Goal: Task Accomplishment & Management: Use online tool/utility

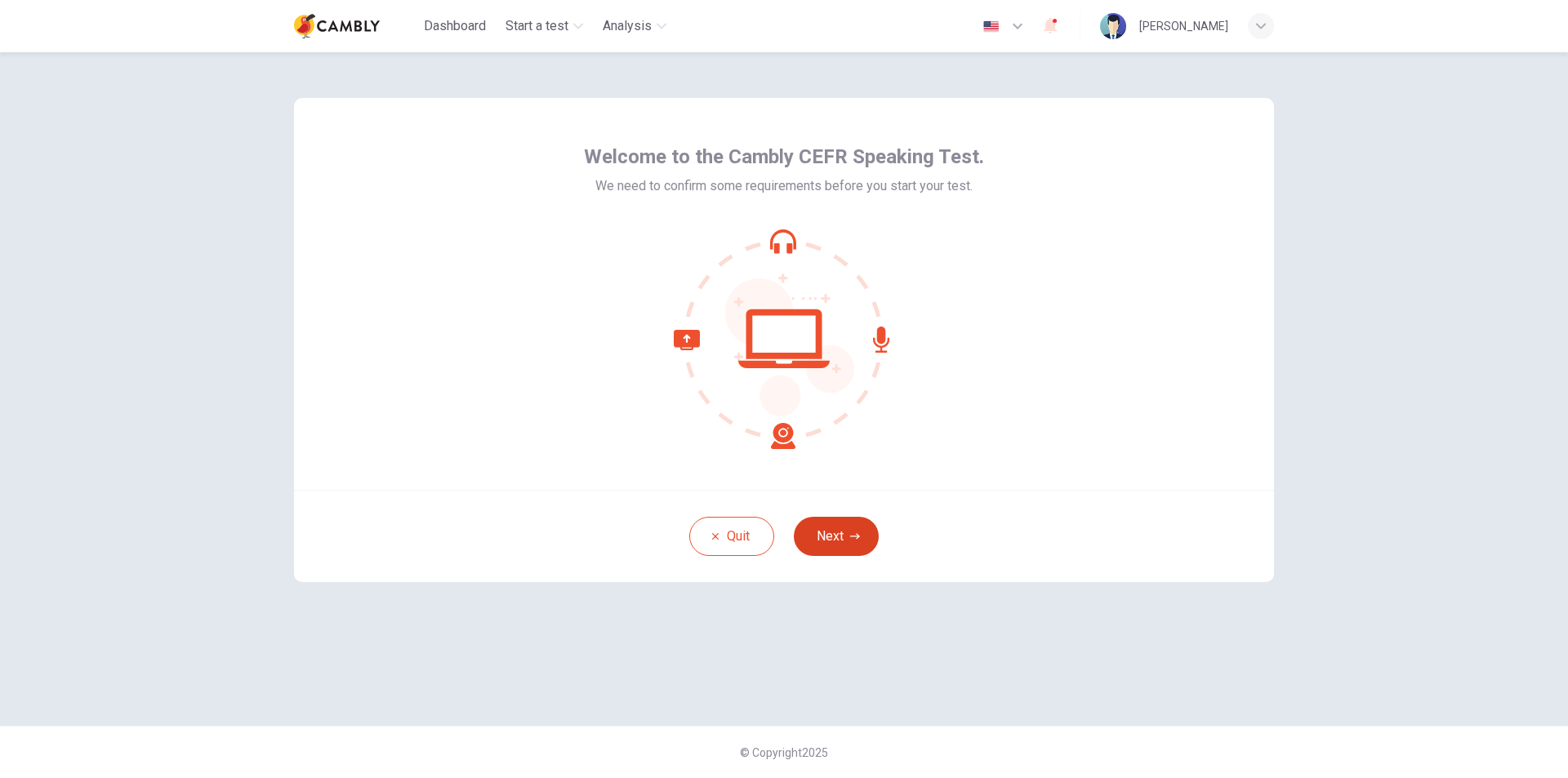
click at [863, 537] on button "Next" at bounding box center [836, 537] width 85 height 39
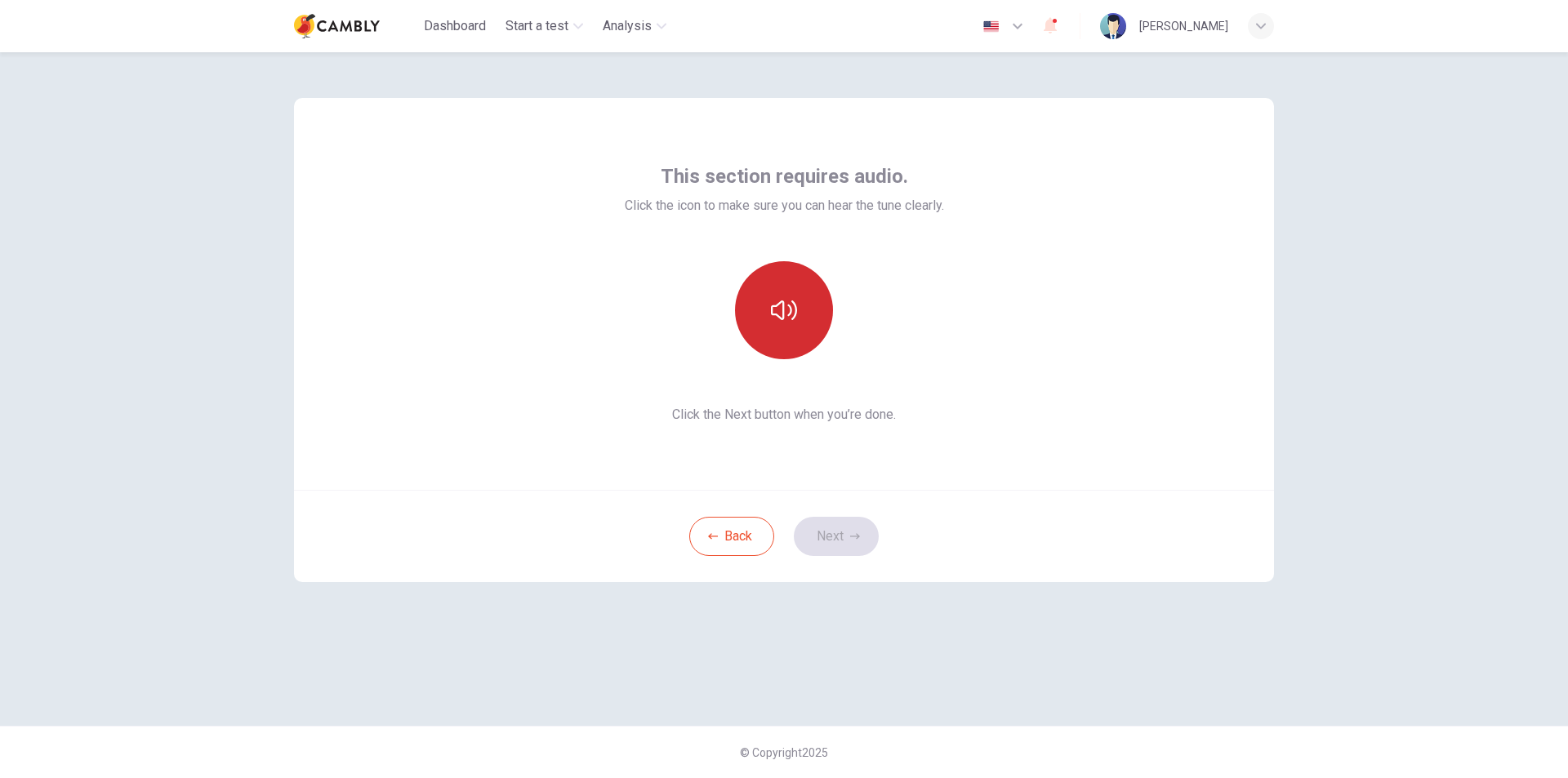
click at [794, 298] on icon "button" at bounding box center [784, 310] width 26 height 26
click at [790, 311] on icon "button" at bounding box center [784, 310] width 26 height 20
click at [838, 533] on button "Next" at bounding box center [836, 537] width 85 height 39
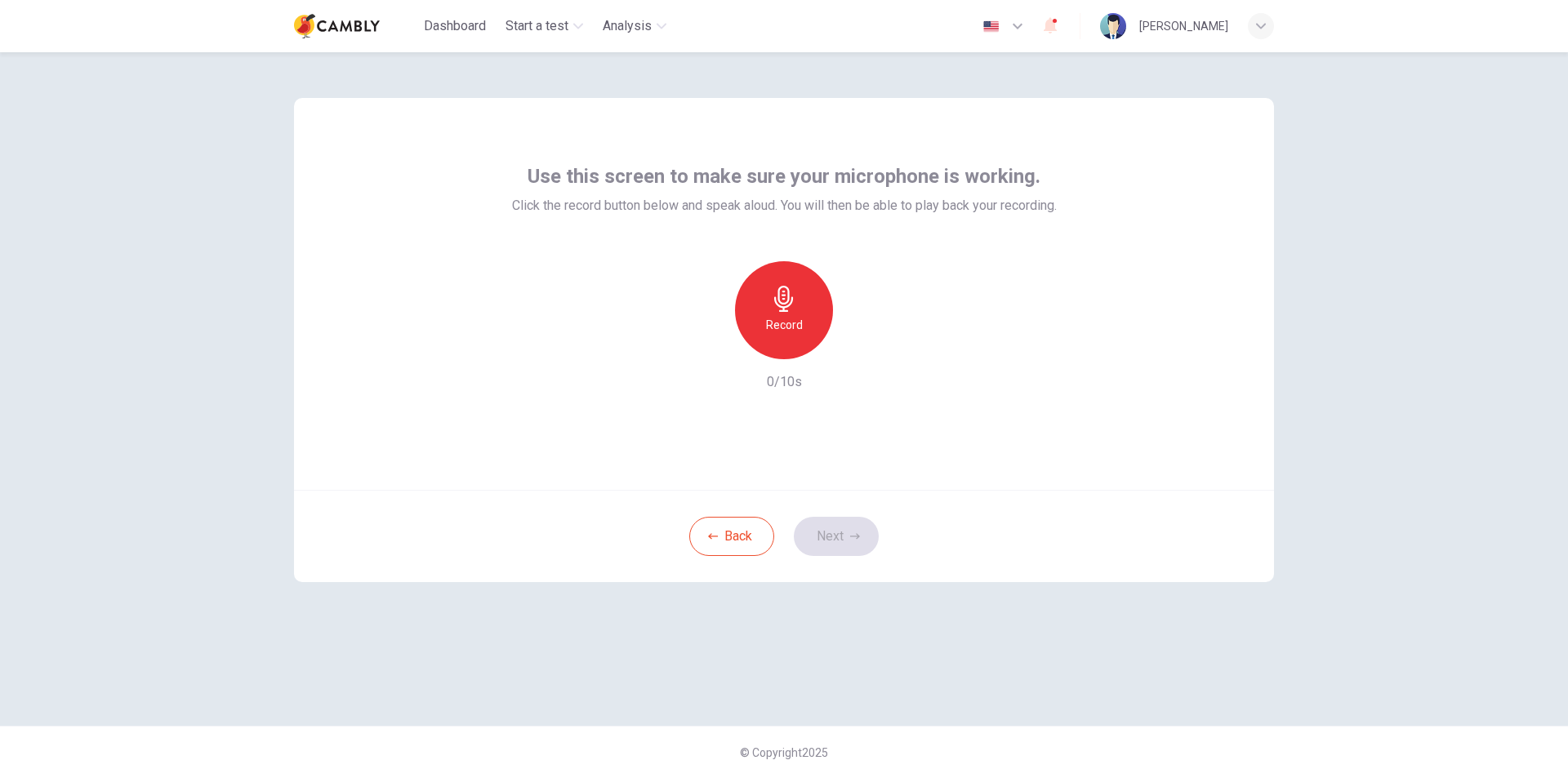
click at [795, 310] on icon "button" at bounding box center [784, 299] width 26 height 26
click at [798, 320] on div "Stop" at bounding box center [784, 310] width 98 height 98
click at [866, 345] on icon "button" at bounding box center [859, 345] width 16 height 16
click at [790, 310] on icon "button" at bounding box center [784, 299] width 26 height 26
click at [801, 340] on div "Stop" at bounding box center [784, 310] width 98 height 98
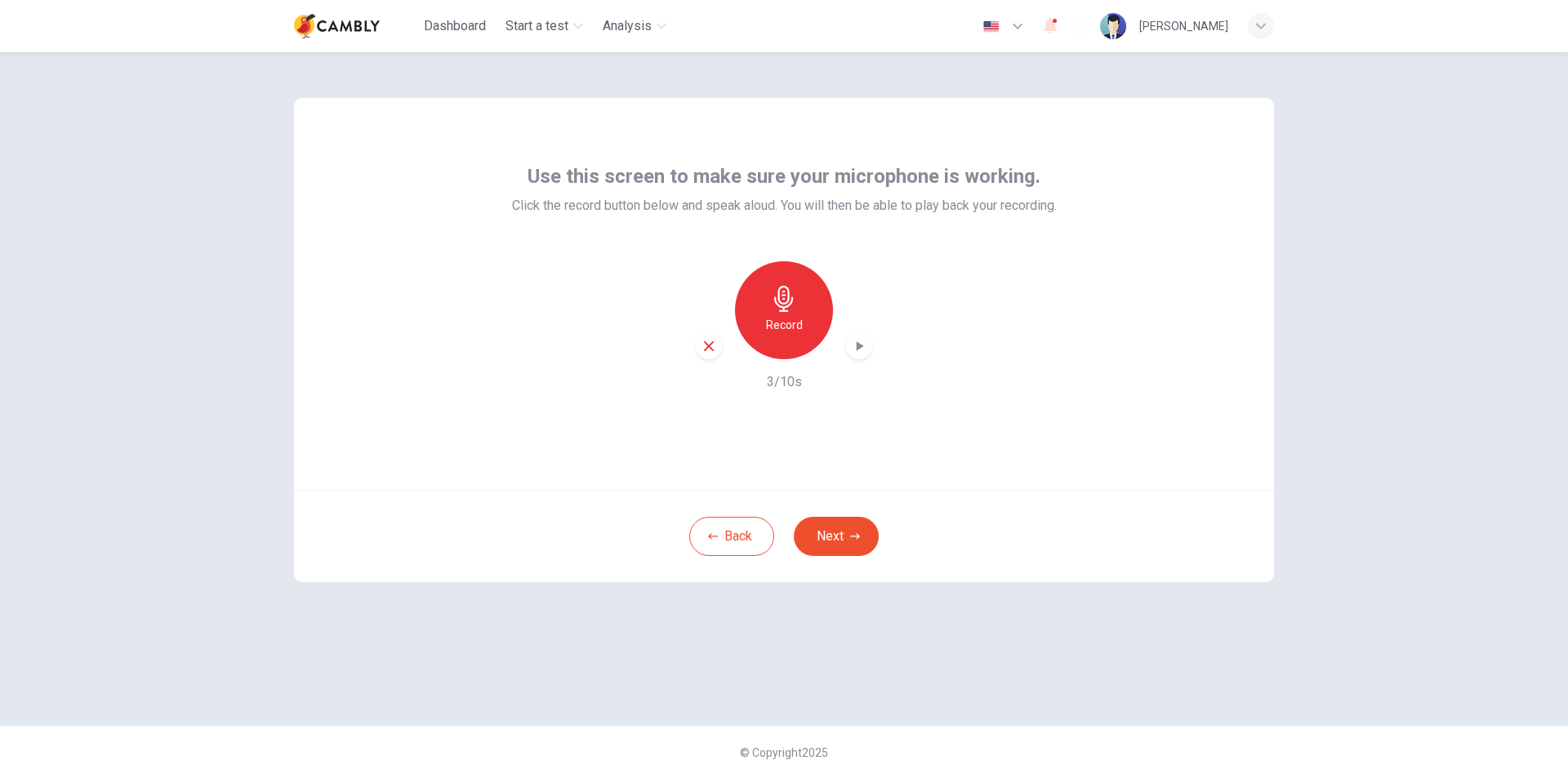
click at [854, 348] on icon "button" at bounding box center [859, 345] width 16 height 16
click at [784, 328] on h6 "Record" at bounding box center [784, 324] width 37 height 20
click at [784, 328] on h6 "Stop" at bounding box center [784, 324] width 25 height 20
click at [854, 345] on icon "button" at bounding box center [859, 345] width 16 height 16
click at [829, 535] on button "Next" at bounding box center [836, 537] width 85 height 39
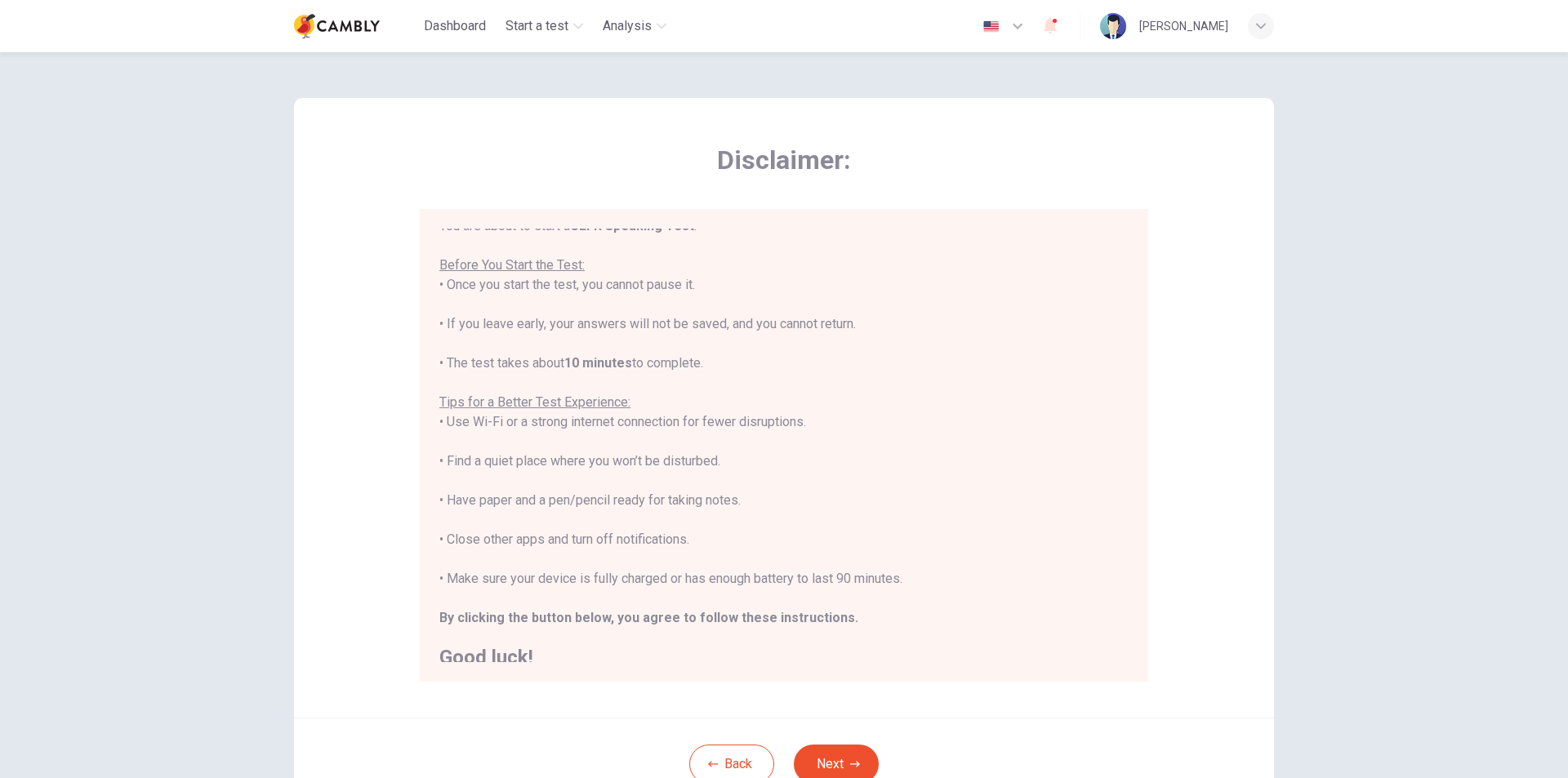
scroll to position [19, 0]
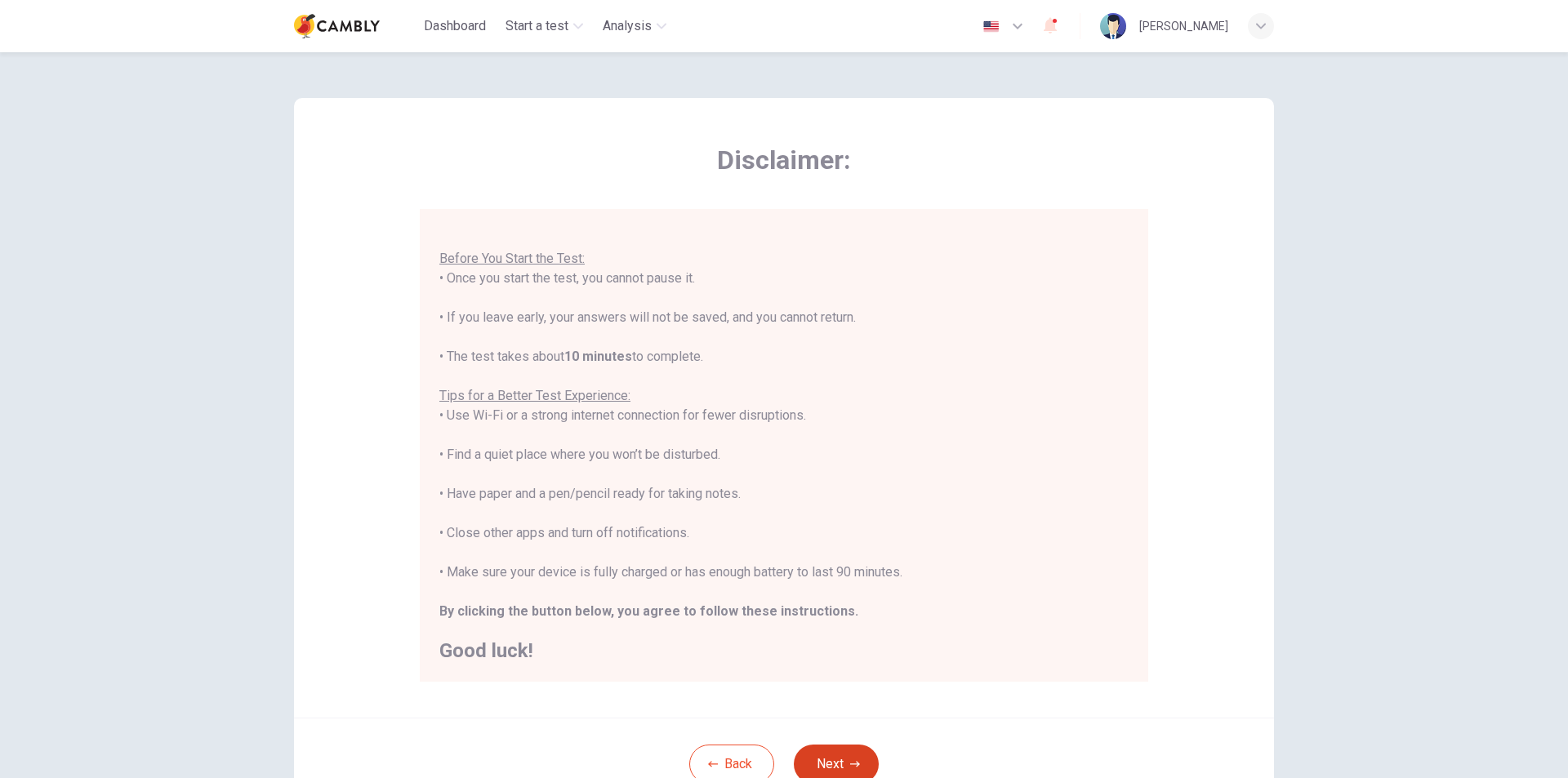
click at [833, 752] on button "Next" at bounding box center [836, 764] width 85 height 39
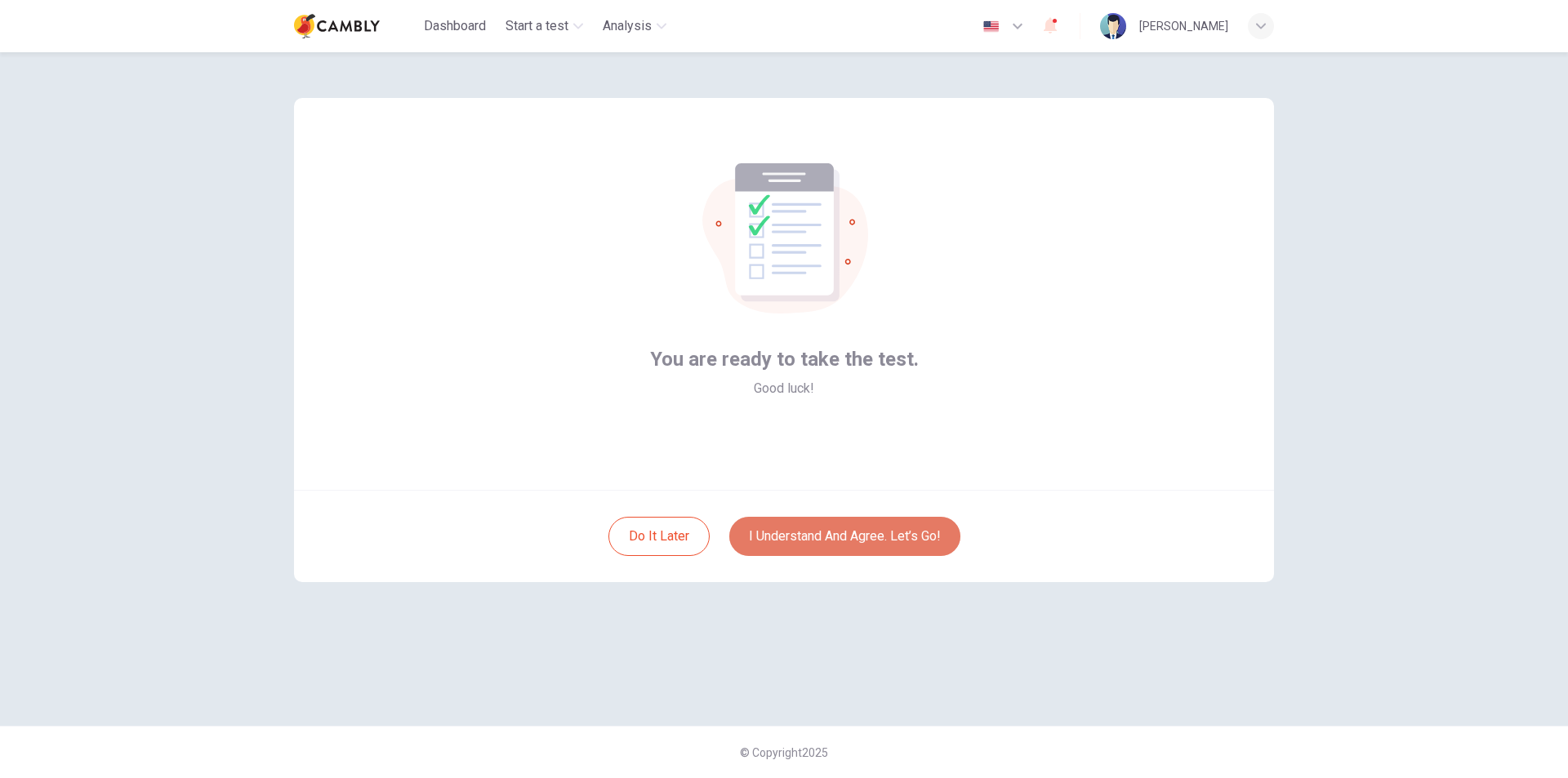
click at [884, 532] on button "I understand and agree. Let’s go!" at bounding box center [844, 537] width 231 height 39
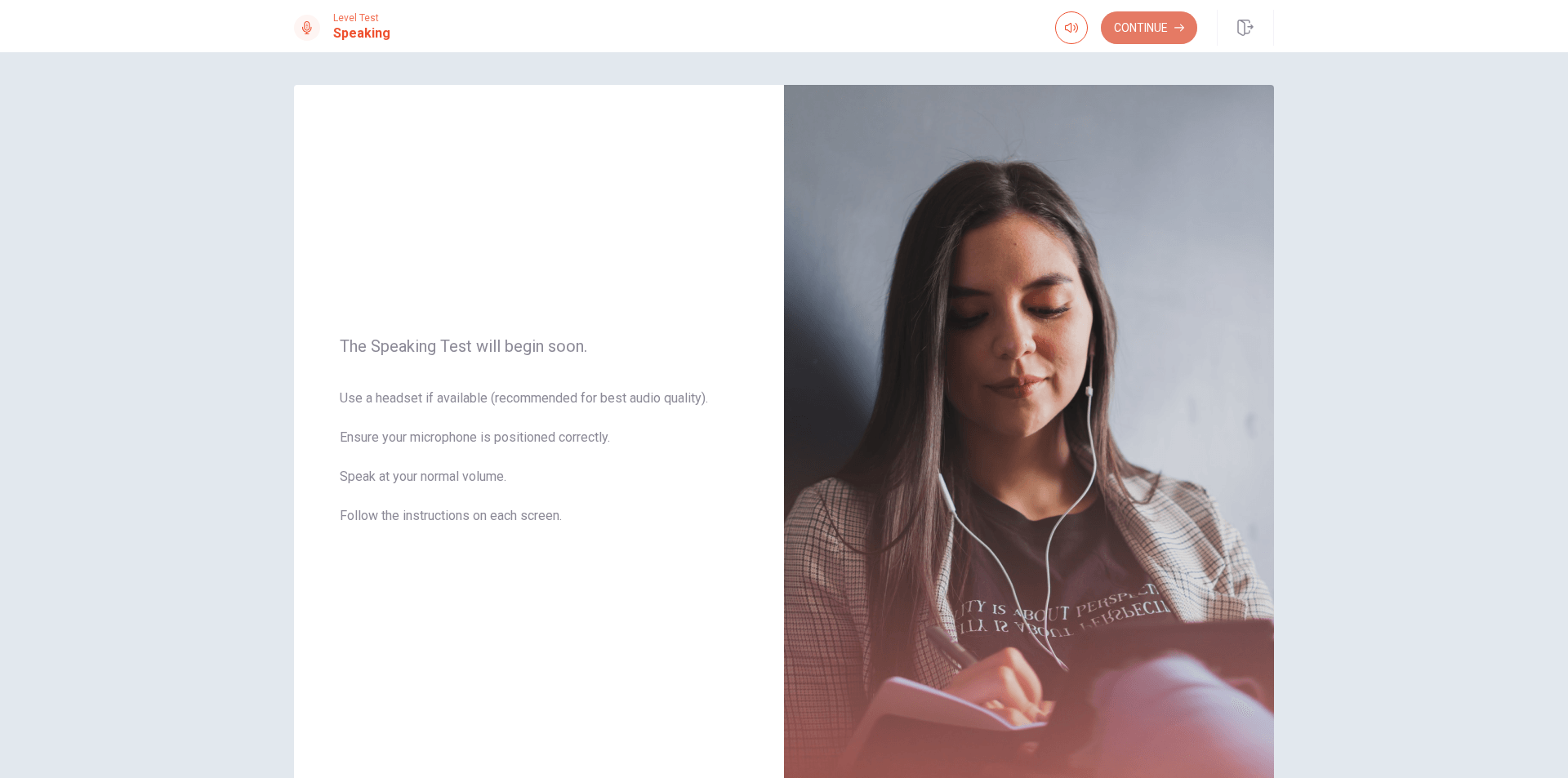
click at [1124, 31] on button "Continue" at bounding box center [1149, 27] width 96 height 32
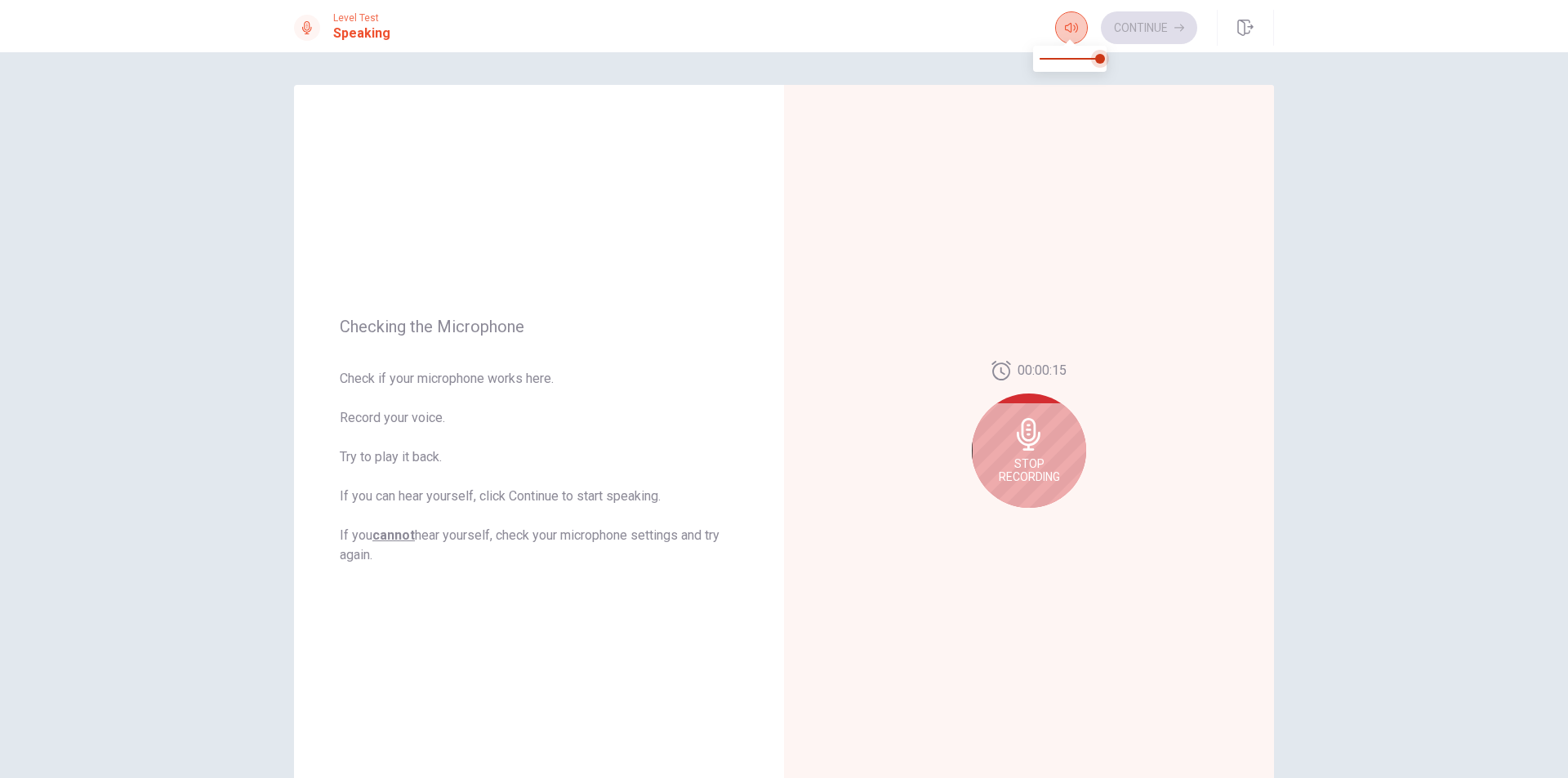
drag, startPoint x: 1081, startPoint y: 31, endPoint x: 1088, endPoint y: 57, distance: 26.9
click at [1085, 41] on div at bounding box center [1071, 27] width 32 height 32
type input "***"
click at [1092, 57] on span at bounding box center [1093, 58] width 9 height 9
click at [1035, 455] on div "Stop Recording" at bounding box center [1029, 450] width 114 height 114
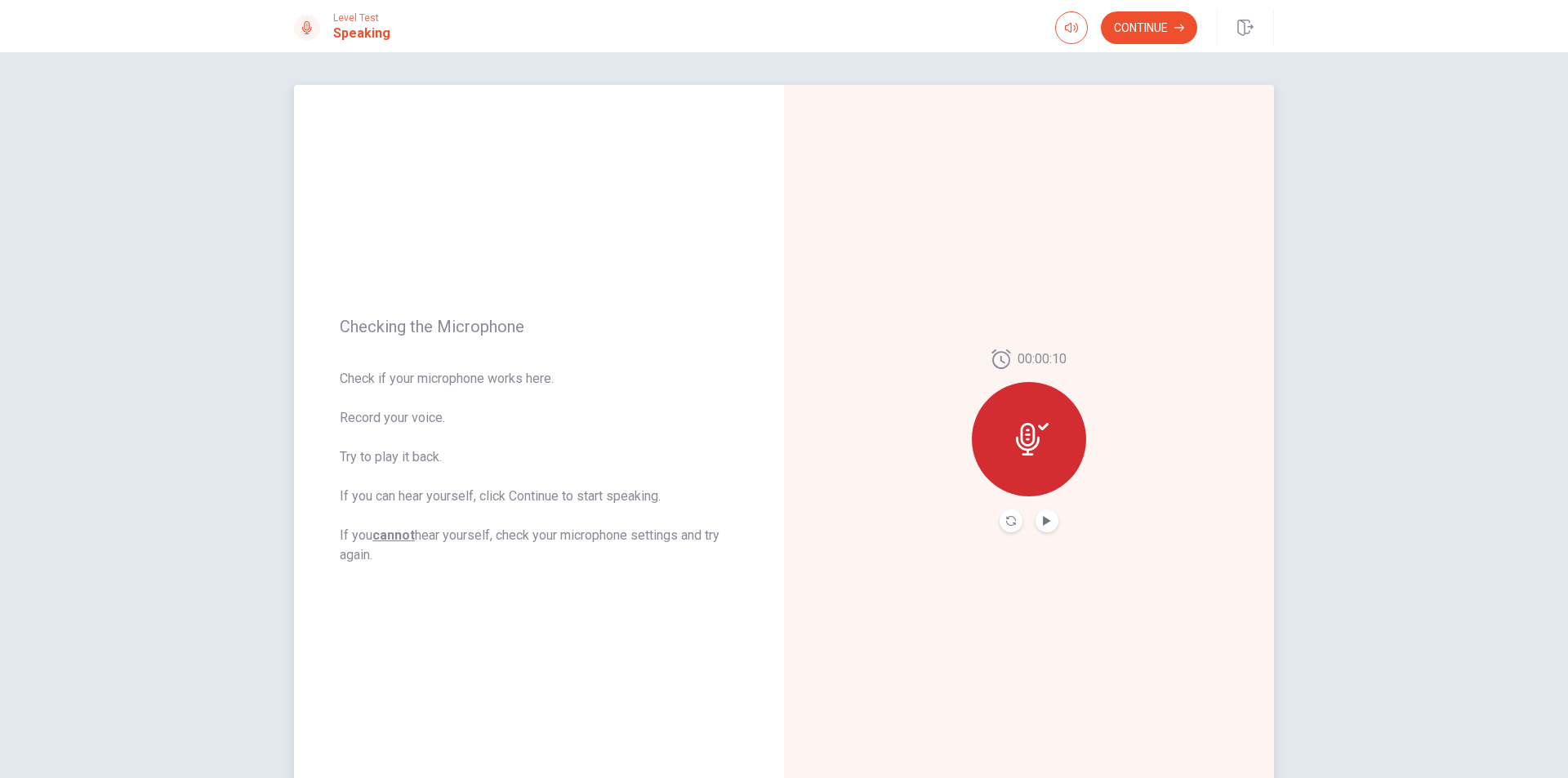
click at [1041, 433] on icon at bounding box center [1032, 439] width 32 height 32
click at [1045, 516] on icon "Play Audio" at bounding box center [1046, 520] width 9 height 9
click at [1045, 426] on div at bounding box center [1029, 439] width 114 height 114
click at [1026, 433] on icon at bounding box center [1032, 439] width 32 height 32
click at [1011, 520] on button "Record Again" at bounding box center [1011, 520] width 23 height 23
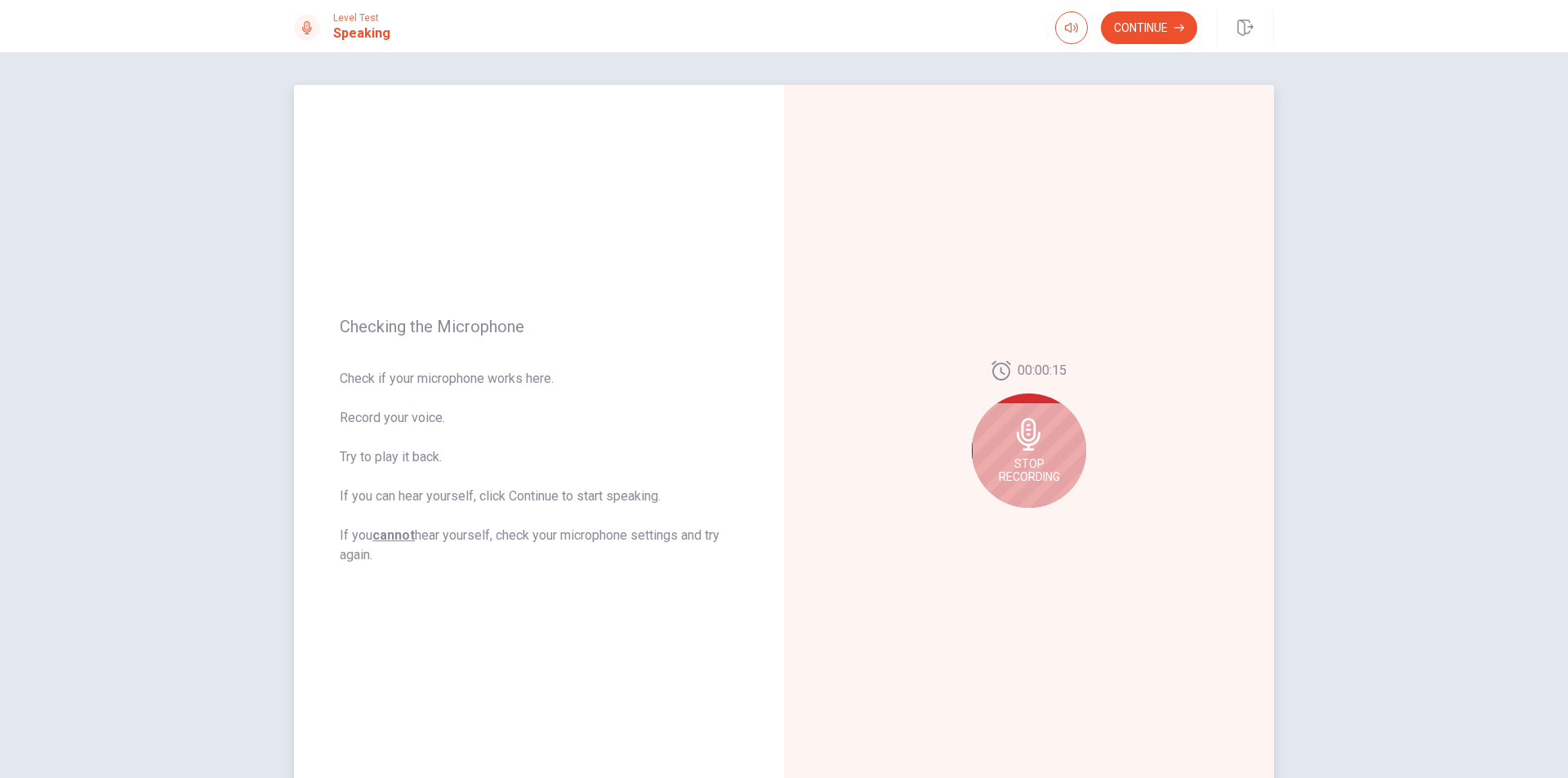
click at [1035, 453] on div "Stop Recording" at bounding box center [1029, 450] width 114 height 114
click at [1031, 438] on icon at bounding box center [1032, 439] width 32 height 32
click at [1043, 525] on icon "Play Audio" at bounding box center [1046, 520] width 9 height 9
click at [1043, 437] on icon at bounding box center [1032, 439] width 32 height 32
click at [1040, 423] on icon at bounding box center [1032, 439] width 32 height 32
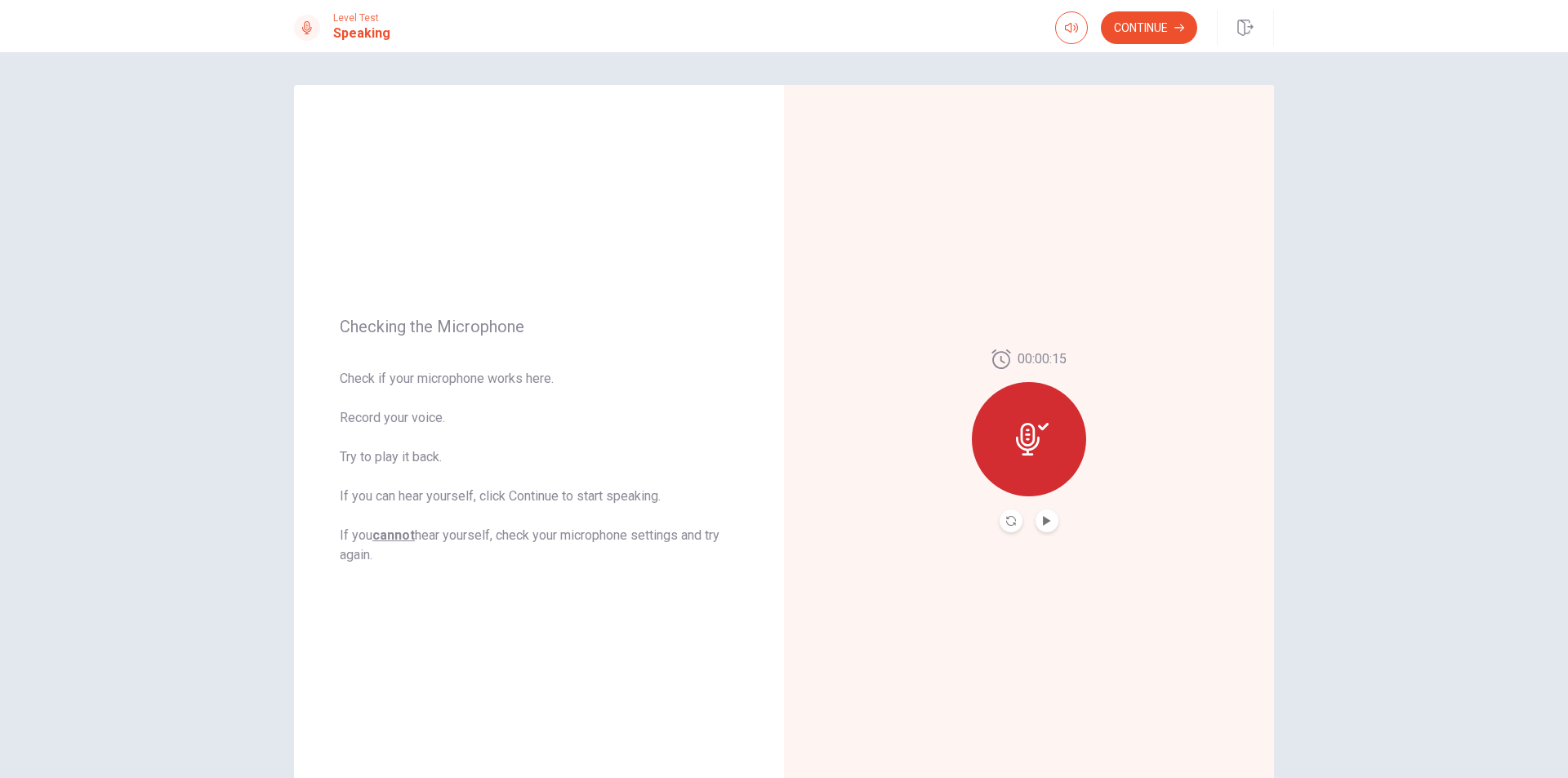
click at [1027, 432] on icon at bounding box center [1032, 439] width 32 height 32
click at [1032, 433] on icon at bounding box center [1032, 439] width 32 height 32
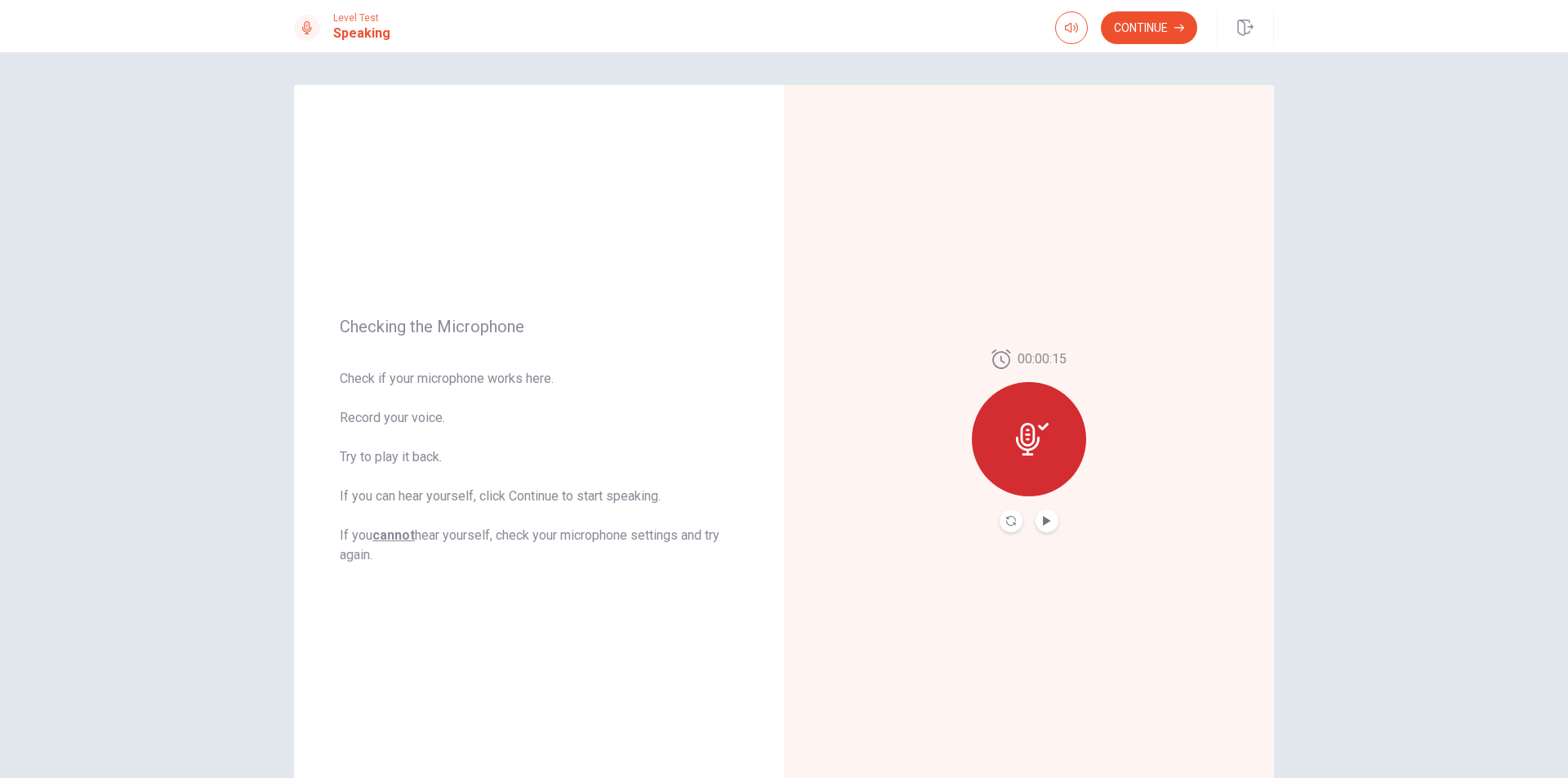
click at [1037, 456] on div at bounding box center [1029, 439] width 114 height 114
click at [1024, 426] on icon at bounding box center [1032, 439] width 32 height 32
click at [1031, 431] on icon at bounding box center [1032, 439] width 32 height 32
click at [1009, 527] on button "Record Again" at bounding box center [1011, 520] width 23 height 23
click at [1029, 457] on span "Stop Recording" at bounding box center [1029, 470] width 61 height 26
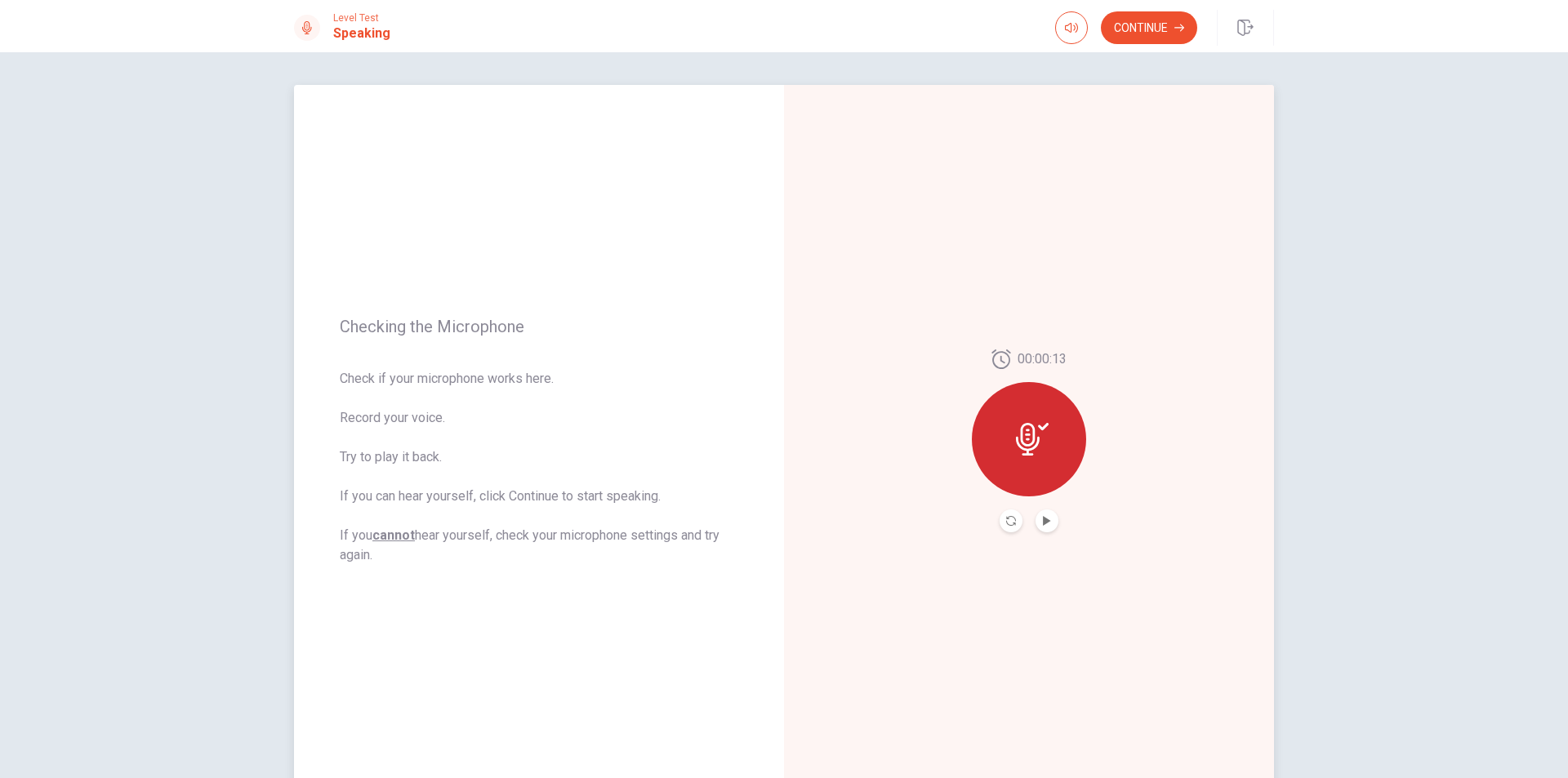
click at [1032, 430] on icon at bounding box center [1032, 439] width 32 height 32
click at [1048, 517] on button "Play Audio" at bounding box center [1046, 520] width 23 height 23
click at [1029, 450] on icon at bounding box center [1028, 439] width 24 height 32
click at [1011, 531] on div at bounding box center [1029, 520] width 59 height 23
click at [1010, 520] on icon "Record Again" at bounding box center [1011, 520] width 9 height 9
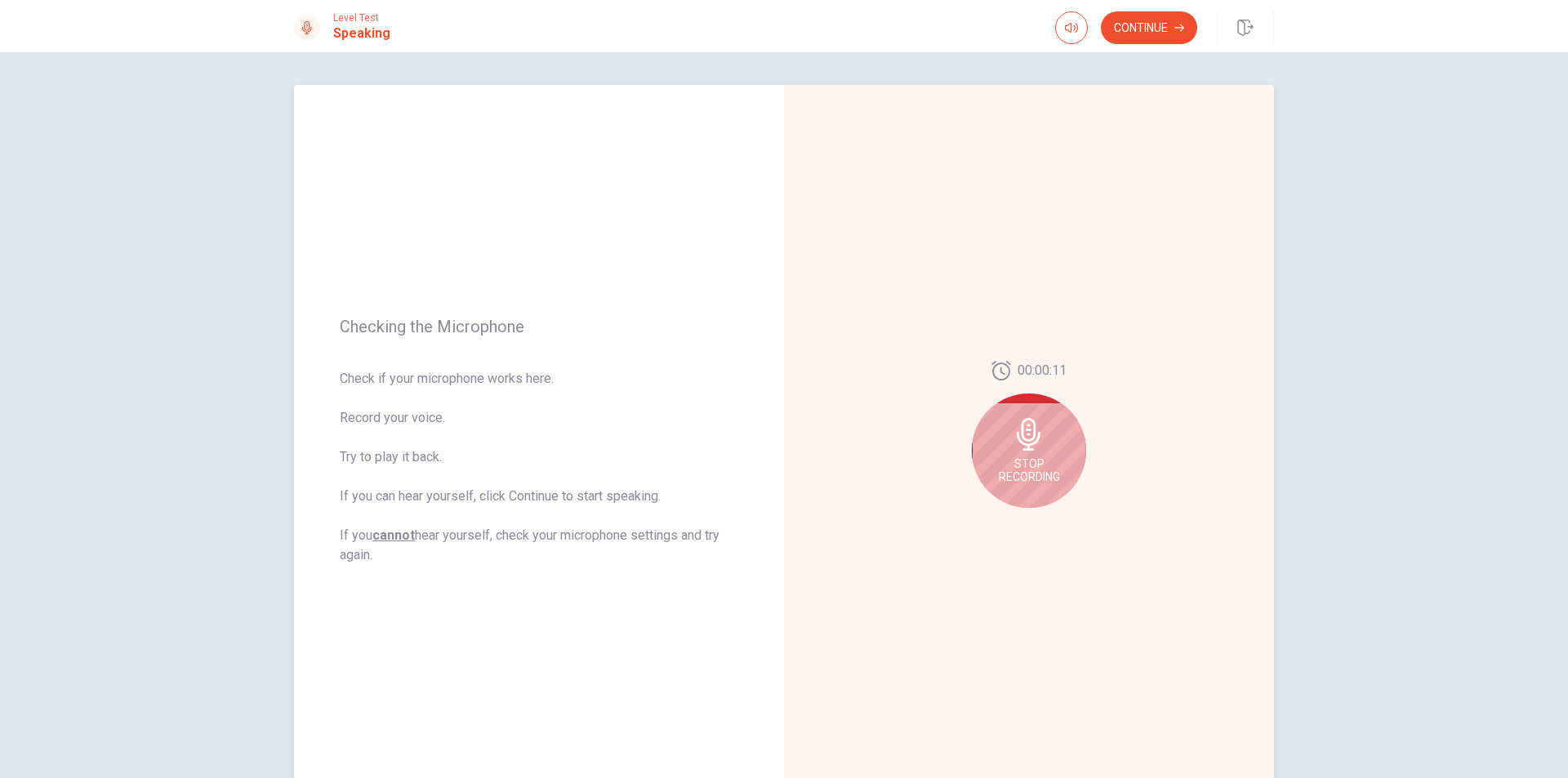
click at [1037, 455] on div "Stop Recording" at bounding box center [1029, 450] width 114 height 114
click at [1043, 524] on icon "Play Audio" at bounding box center [1046, 520] width 8 height 9
click at [1144, 25] on button "Continue" at bounding box center [1149, 27] width 96 height 32
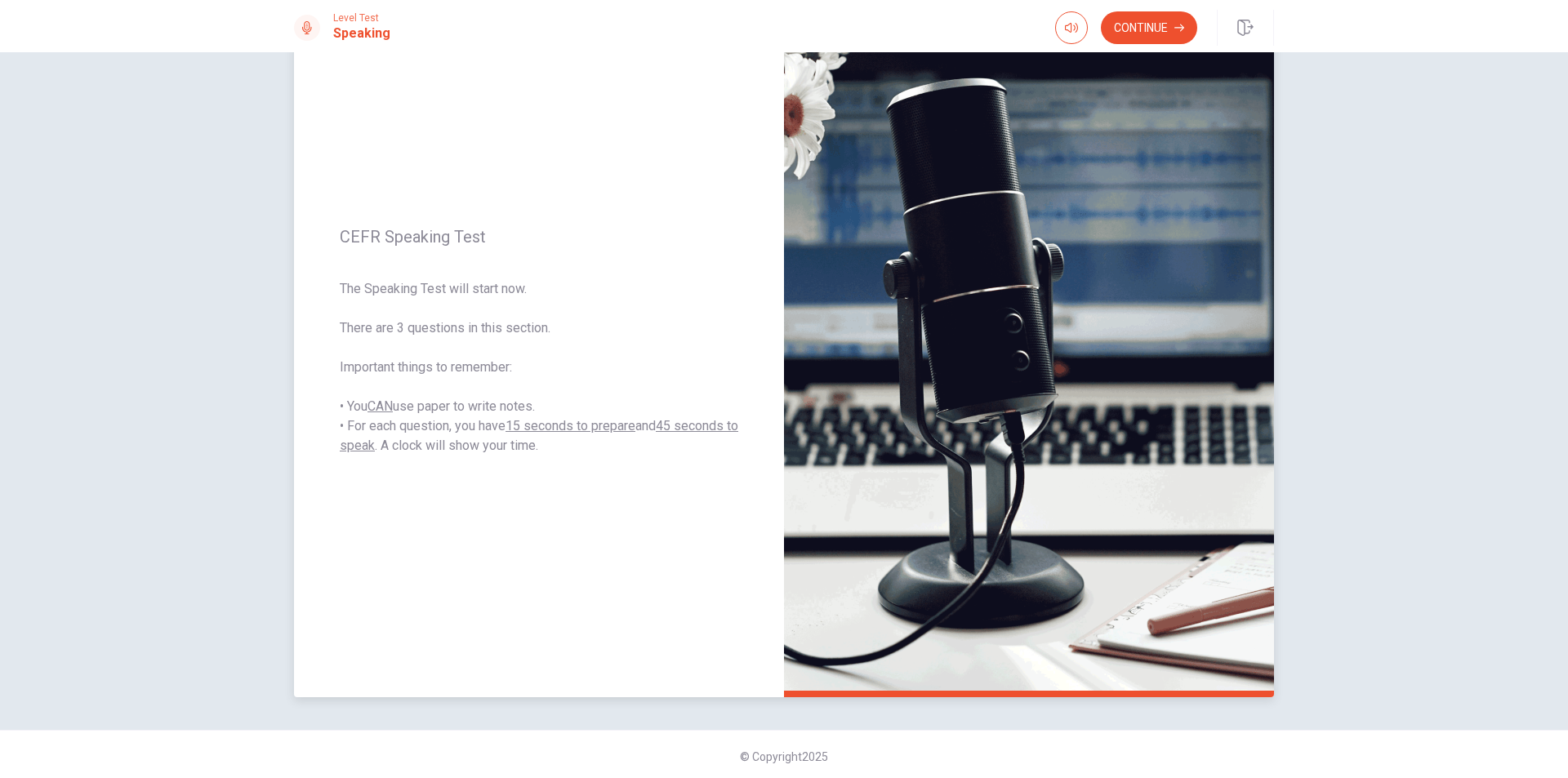
scroll to position [104, 0]
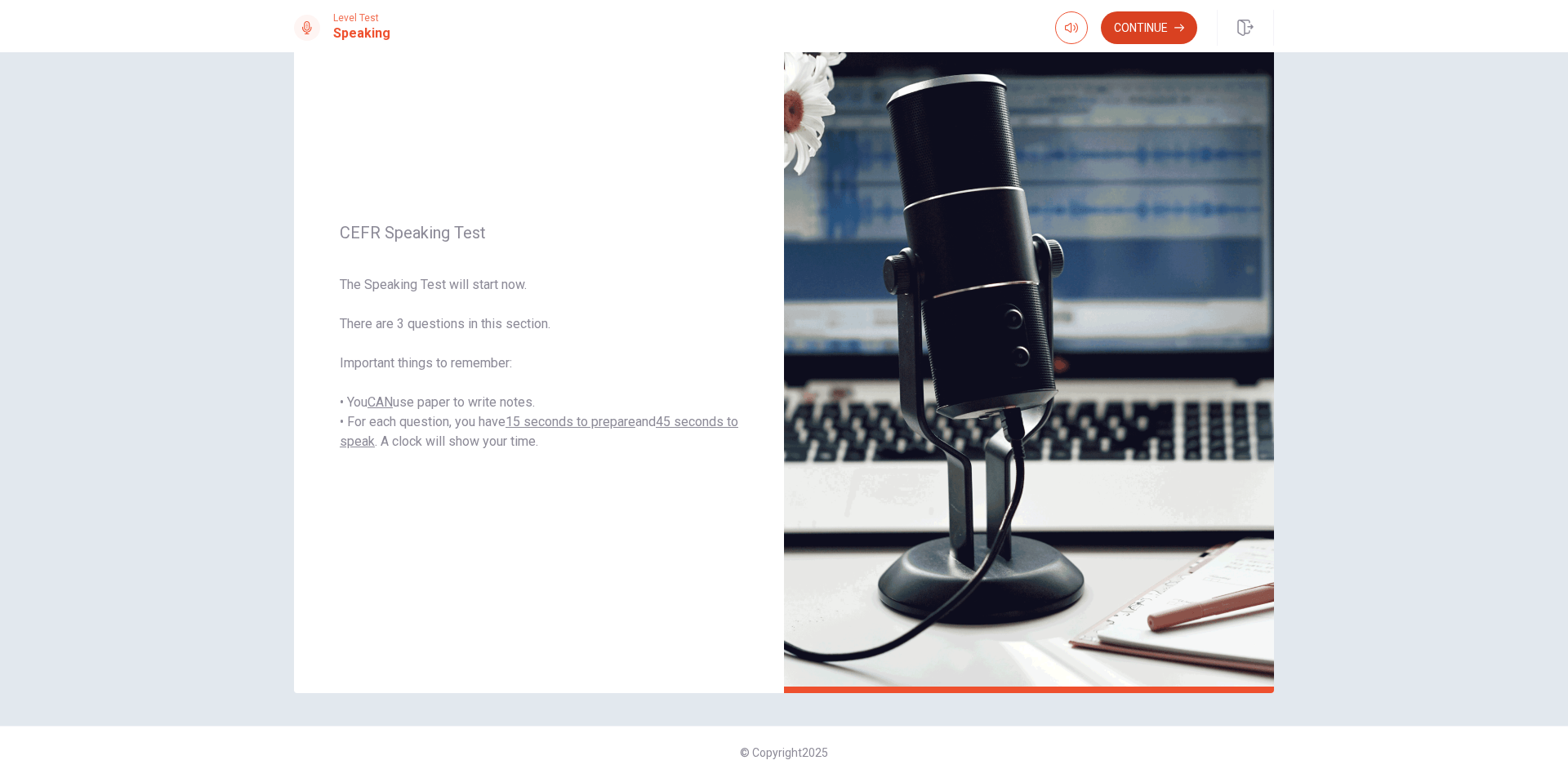
click at [1165, 17] on button "Continue" at bounding box center [1149, 27] width 96 height 32
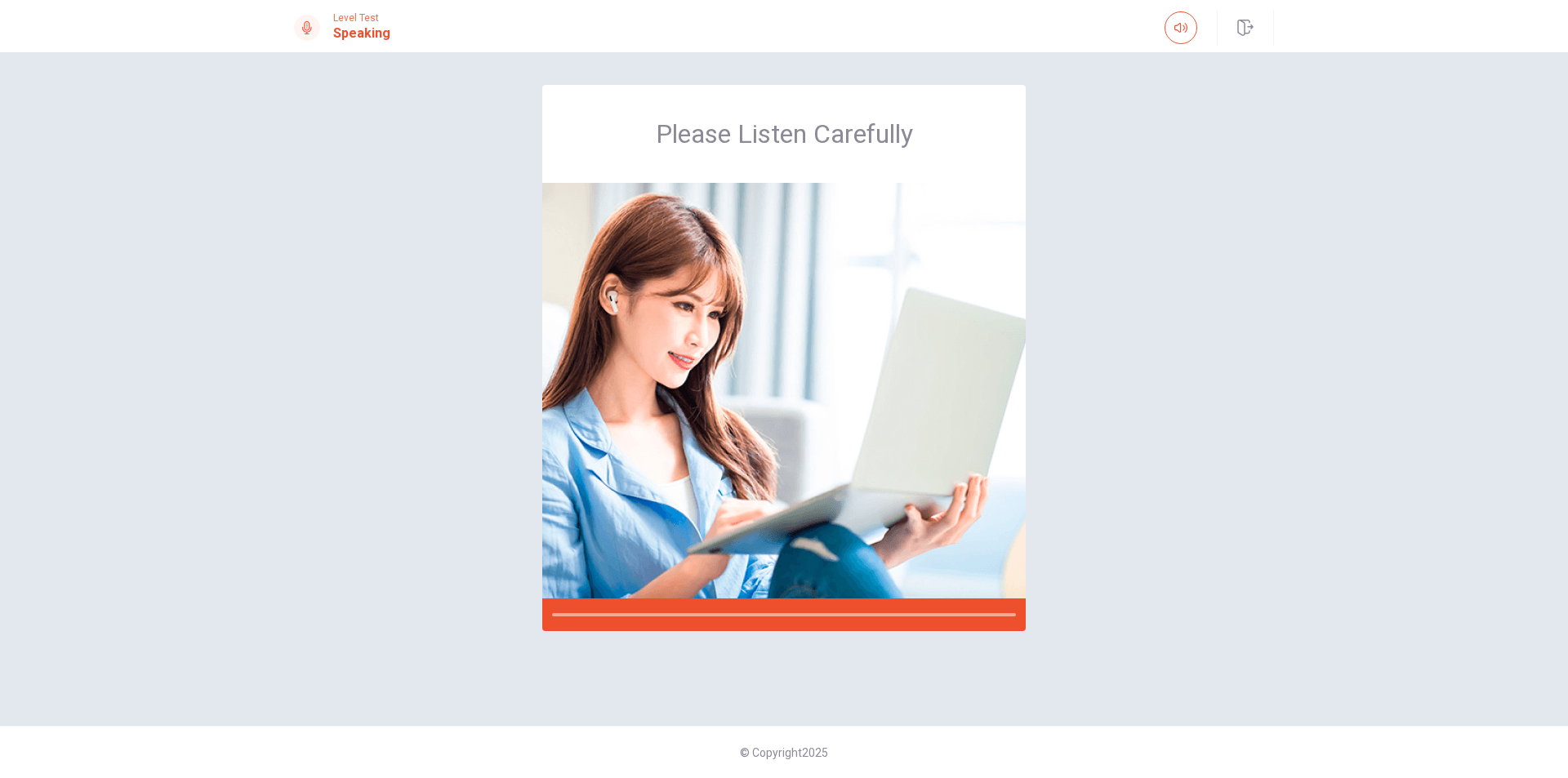
scroll to position [0, 0]
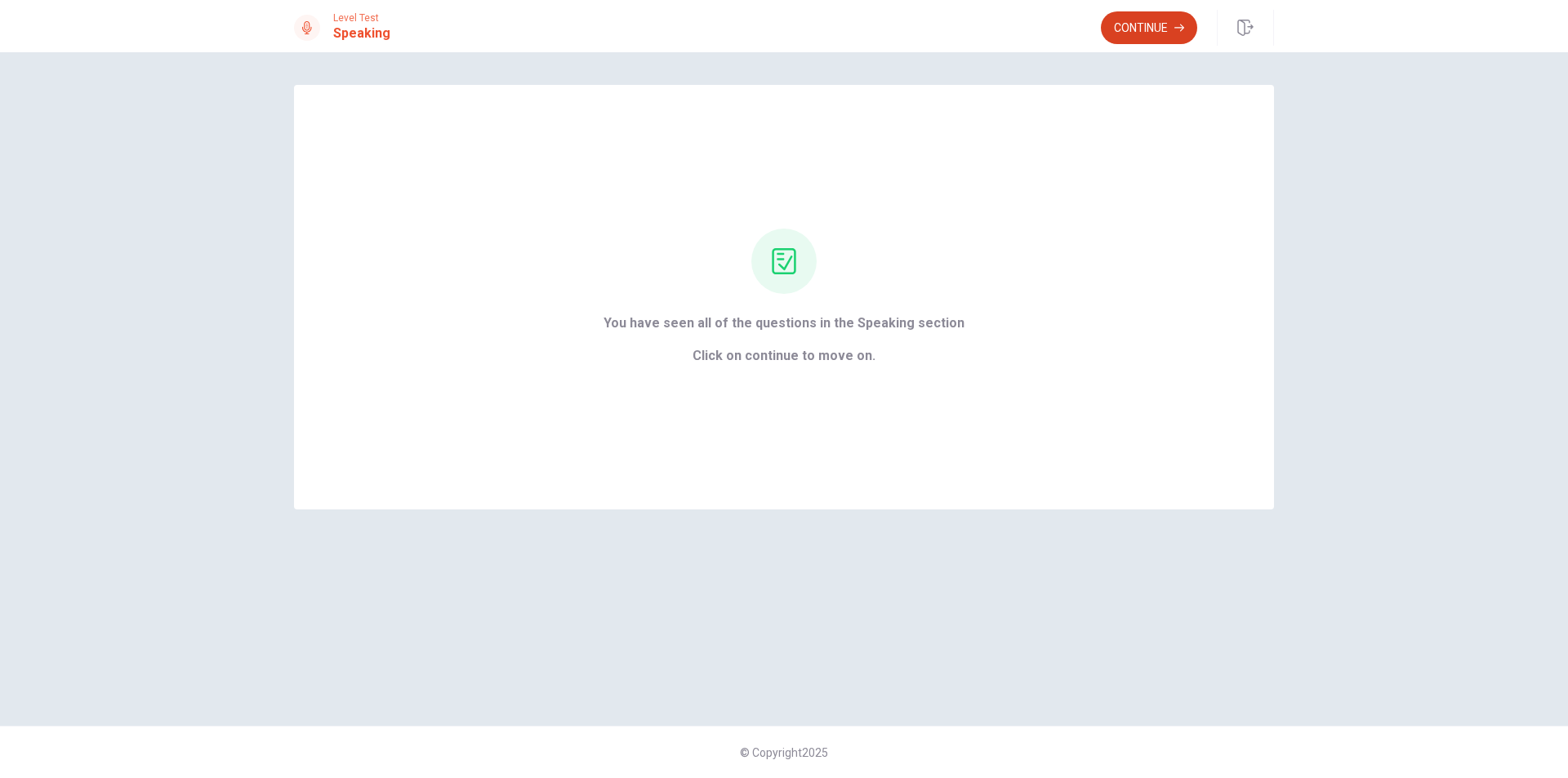
click at [1142, 23] on button "Continue" at bounding box center [1149, 27] width 96 height 32
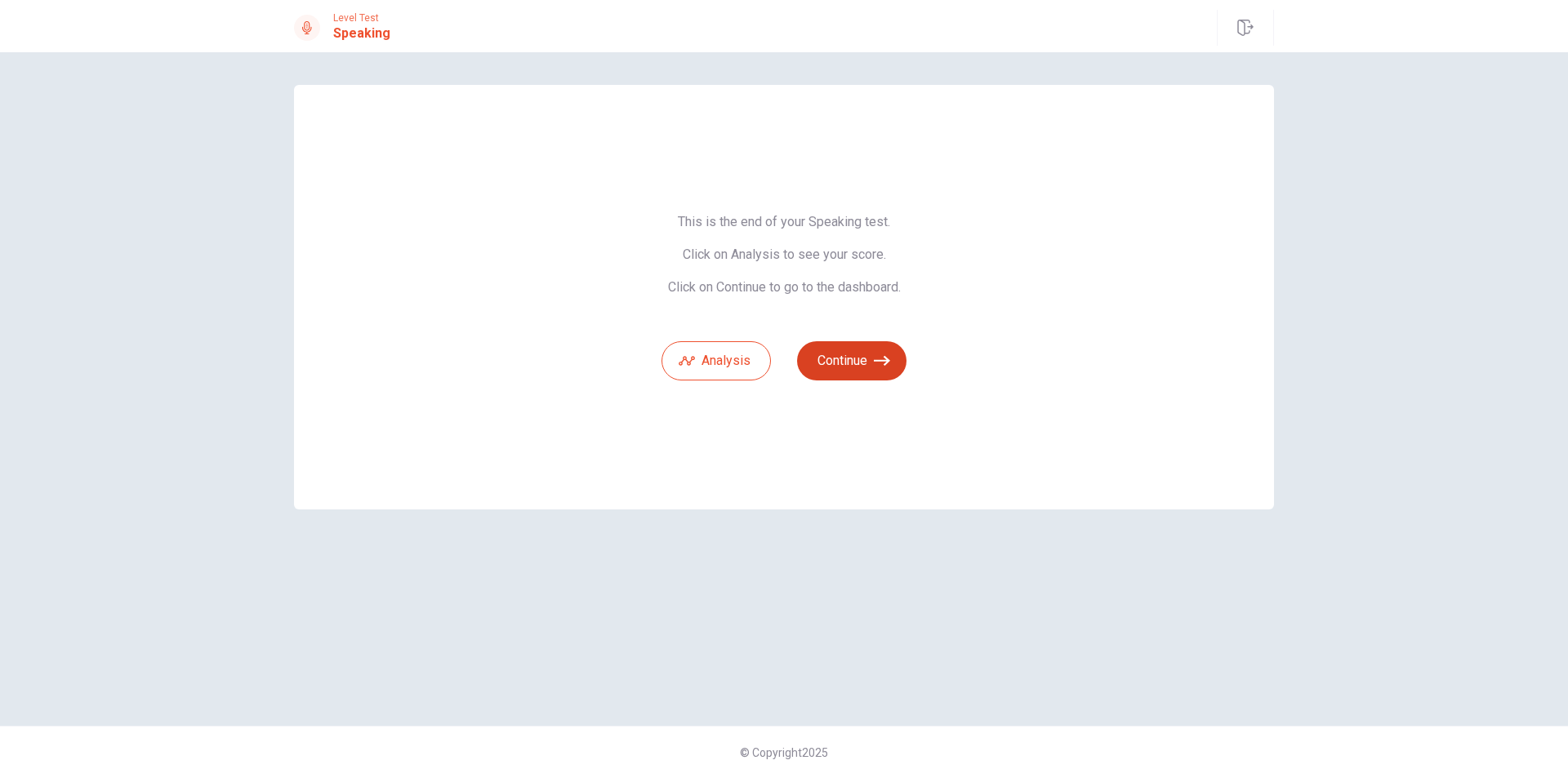
click at [868, 352] on button "Continue" at bounding box center [852, 361] width 109 height 39
